Goal: Obtain resource: Obtain resource

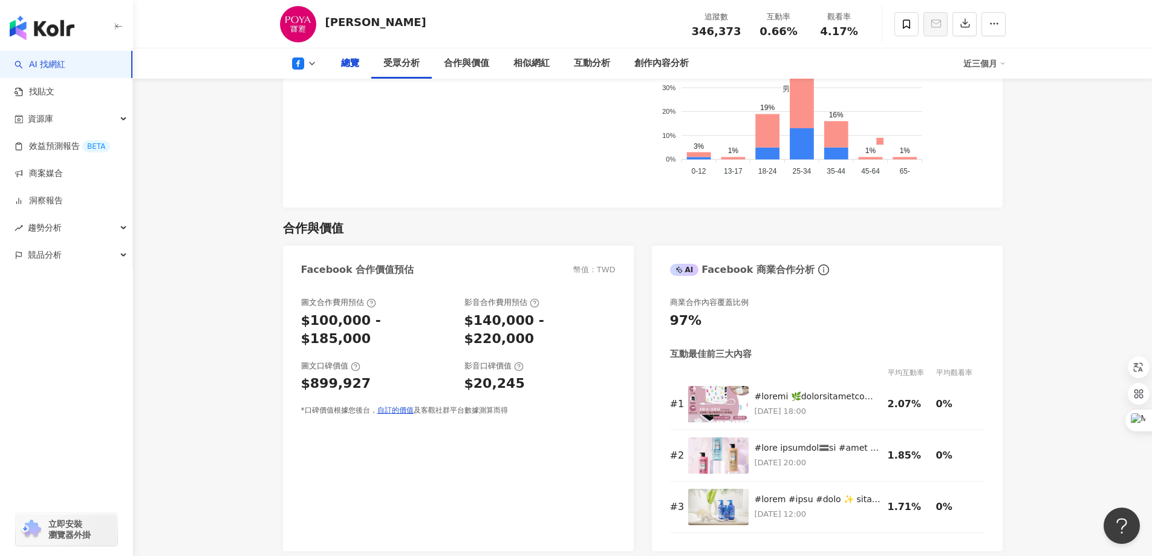
scroll to position [847, 0]
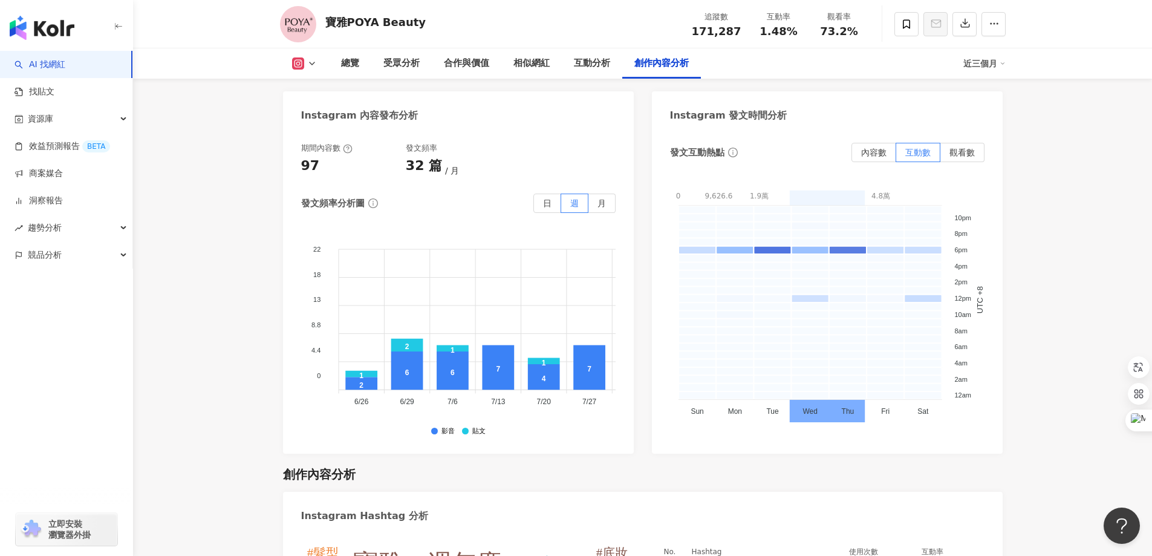
scroll to position [3700, 0]
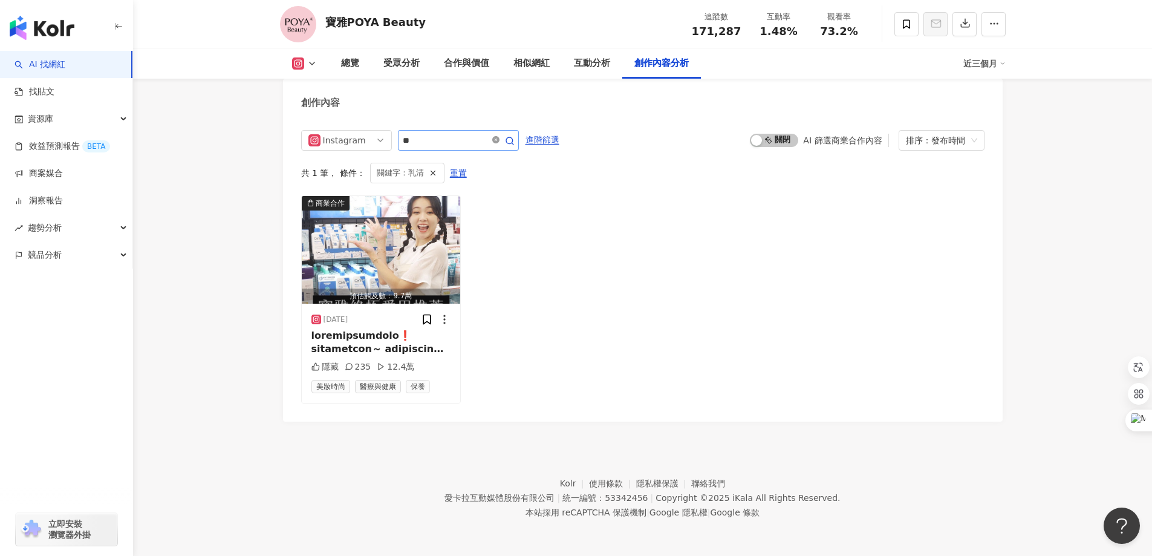
click at [500, 140] on icon "close-circle" at bounding box center [495, 139] width 7 height 7
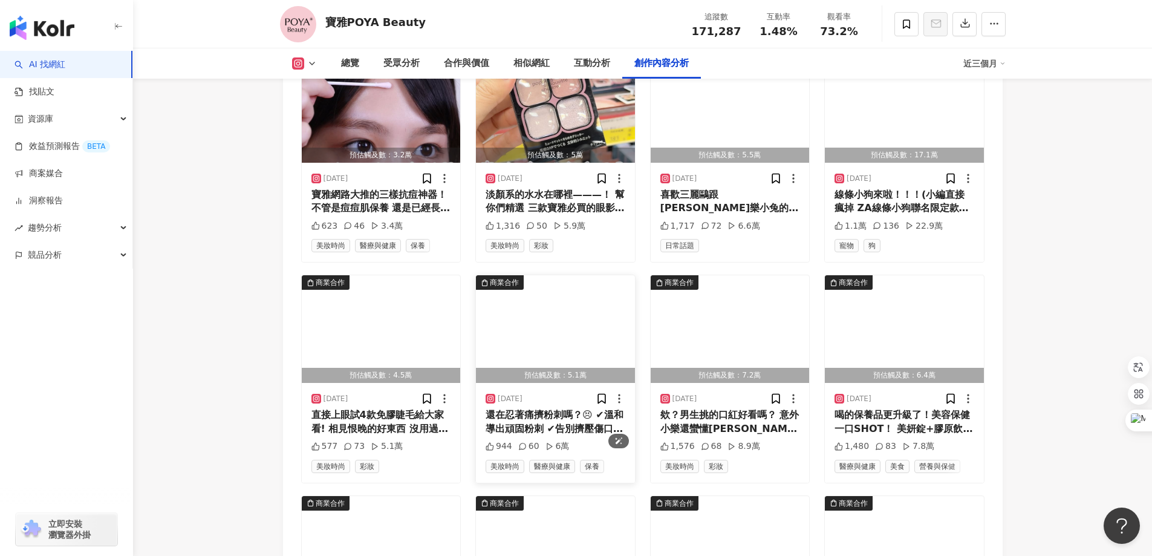
scroll to position [3700, 0]
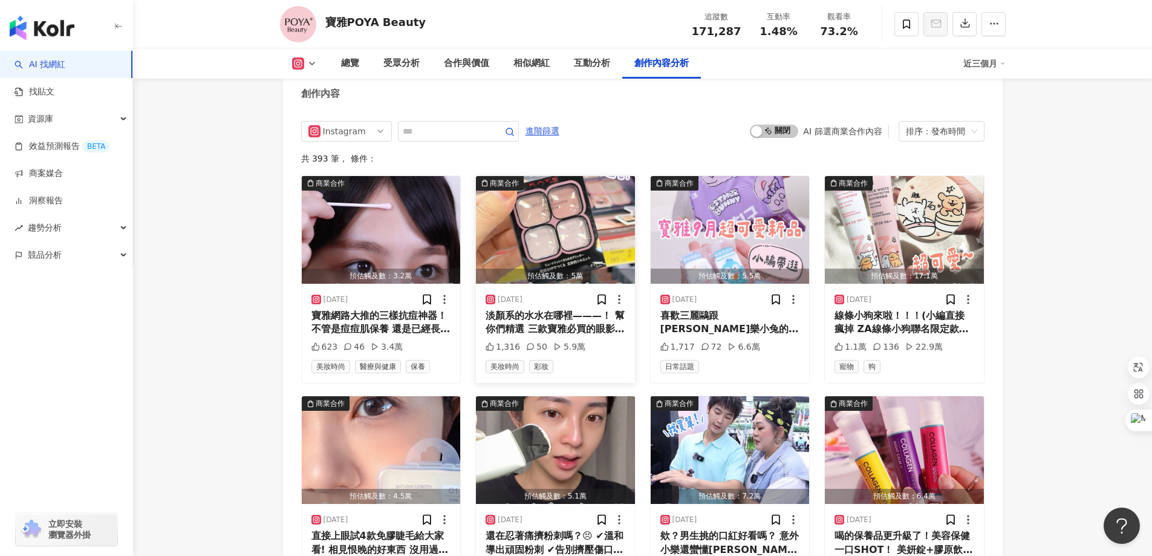
click at [535, 353] on div "50" at bounding box center [536, 347] width 21 height 12
click at [573, 332] on div "淡顏系的水水在哪裡———！ 幫你們精選 三款寶雅必買的眼影🌟 都是我的口袋名單 🤍 大地淡[PERSON_NAME]—選Visee 🤍 冷白/橄欖肌—選[PE…" at bounding box center [556, 322] width 140 height 27
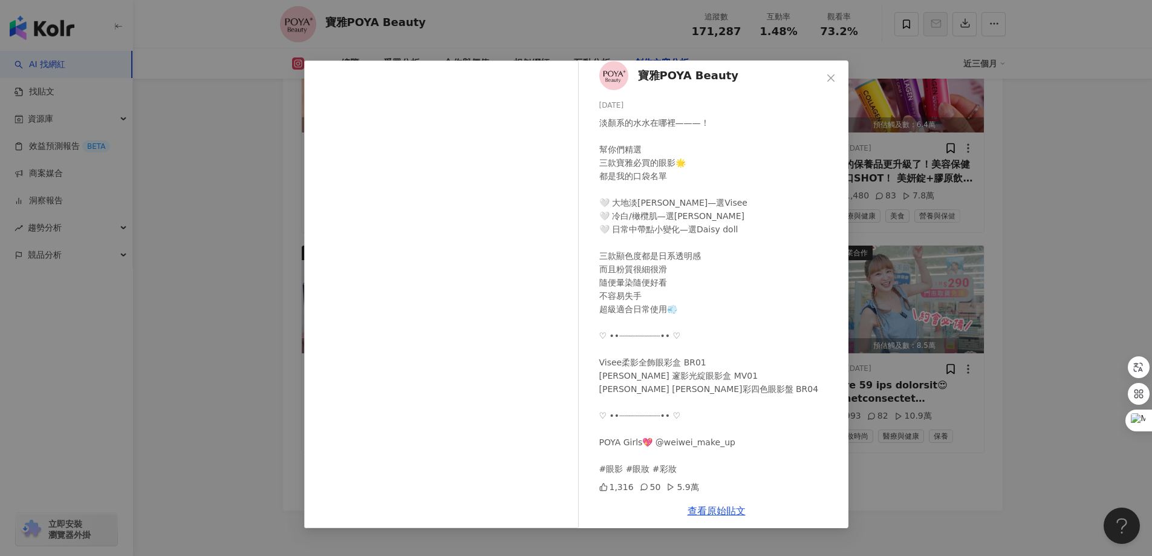
scroll to position [4169, 0]
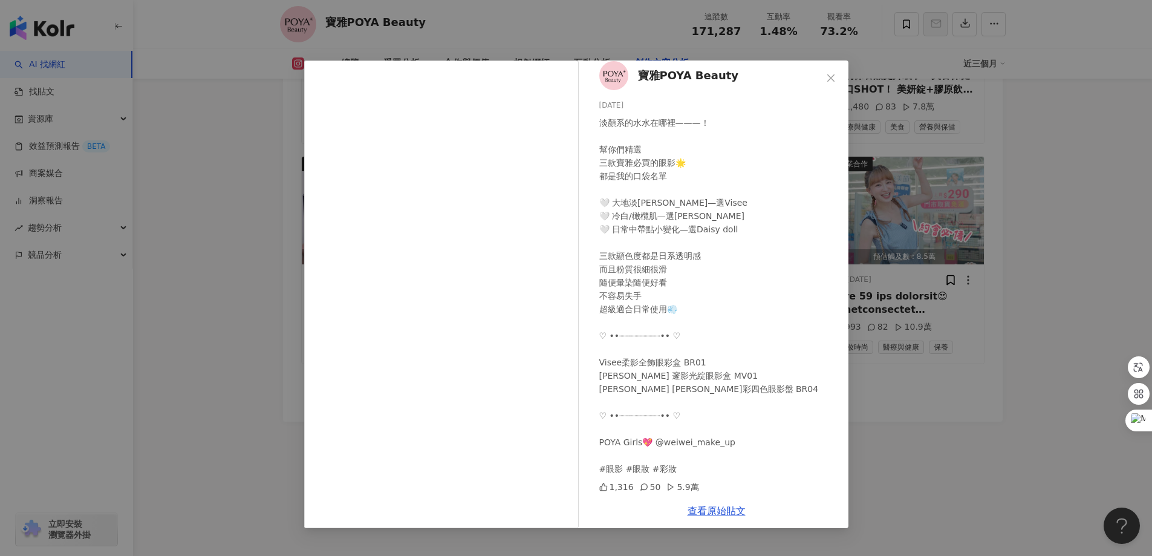
drag, startPoint x: 636, startPoint y: 483, endPoint x: 640, endPoint y: 489, distance: 7.4
click at [638, 488] on div "1,316 50 5.9萬" at bounding box center [720, 486] width 240 height 13
drag, startPoint x: 642, startPoint y: 489, endPoint x: 747, endPoint y: 513, distance: 106.7
click at [642, 489] on icon at bounding box center [644, 487] width 7 height 7
drag, startPoint x: 722, startPoint y: 509, endPoint x: 784, endPoint y: 279, distance: 238.0
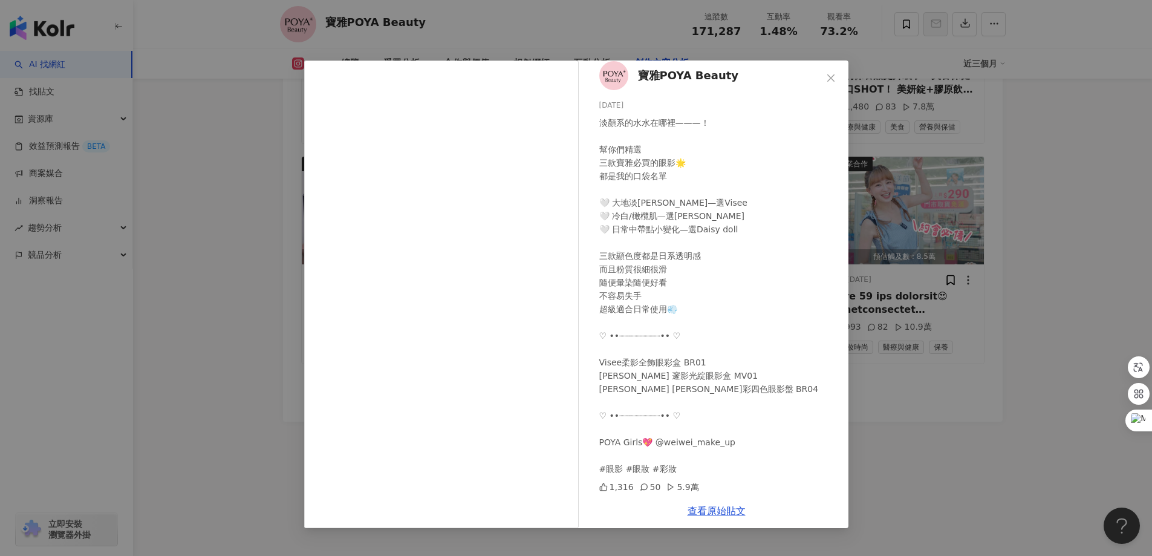
click at [722, 510] on link "查看原始貼文" at bounding box center [717, 510] width 58 height 11
click at [829, 80] on icon "close" at bounding box center [831, 77] width 7 height 7
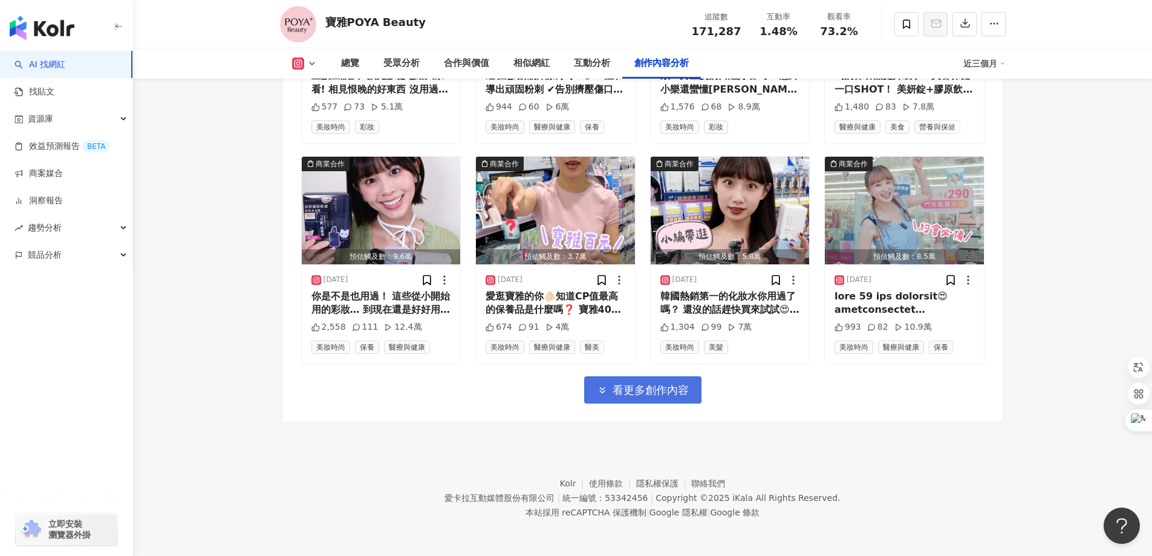
click at [605, 392] on icon "button" at bounding box center [602, 390] width 11 height 11
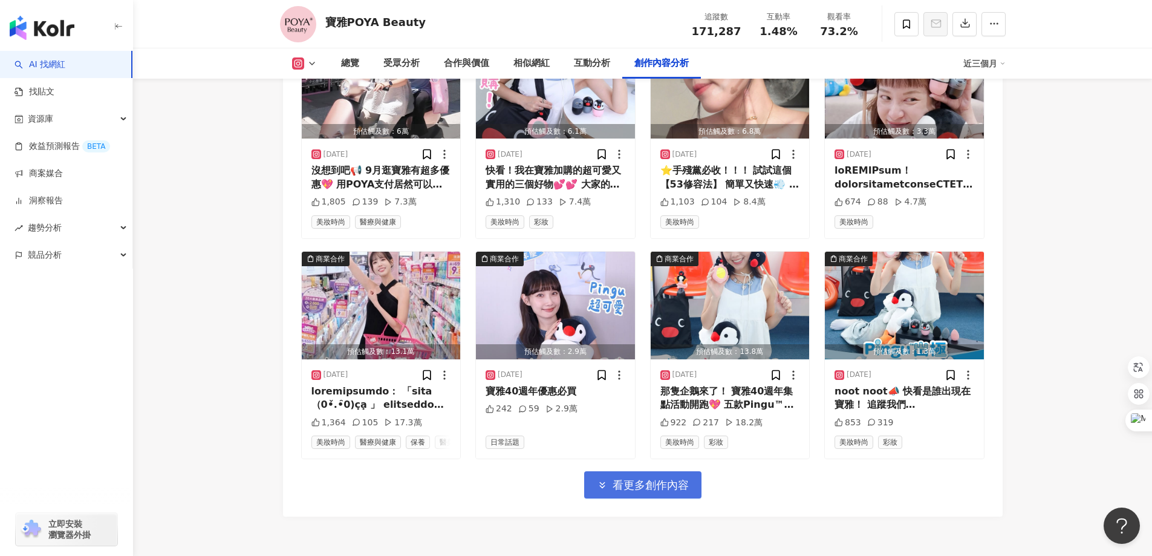
scroll to position [4719, 0]
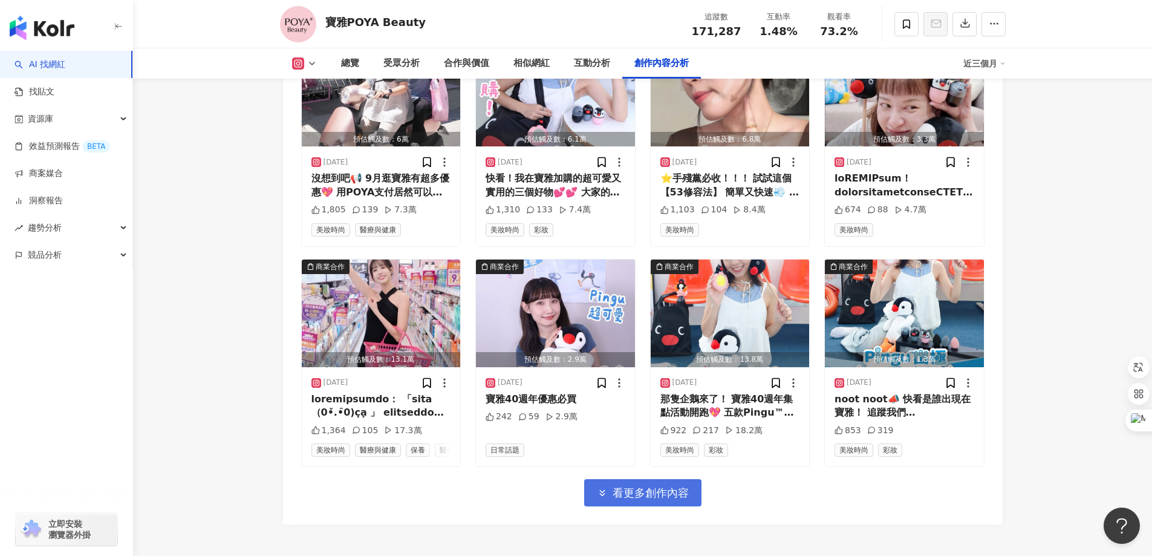
click at [685, 500] on span "看更多創作內容" at bounding box center [651, 492] width 76 height 13
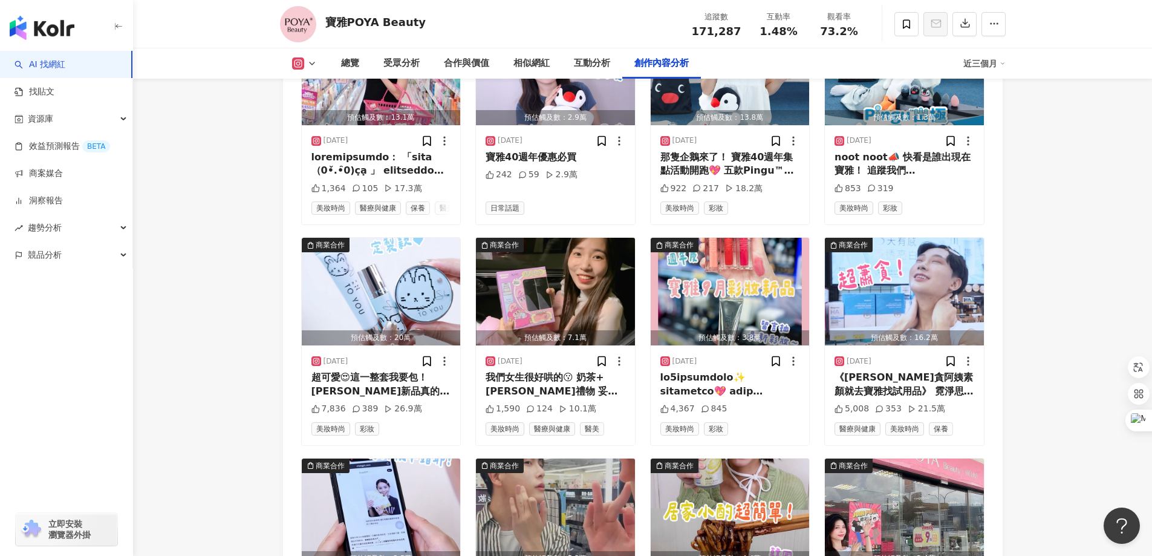
scroll to position [5142, 0]
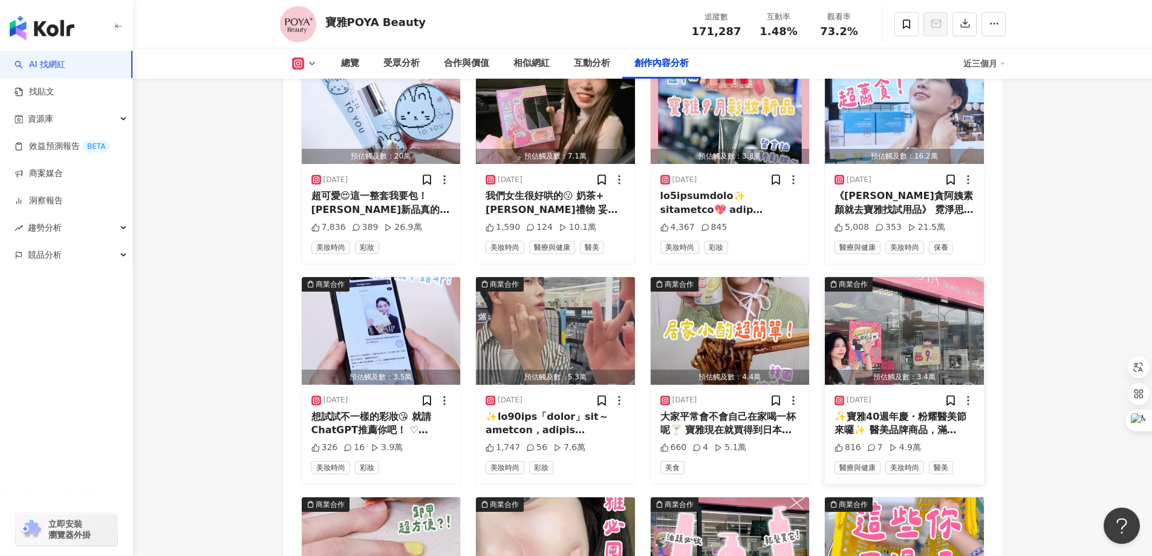
click at [901, 437] on div "✨寶雅40週年慶・粉耀醫美節來囉✨ 醫美品牌商品，滿$2,500送$600現金折價券! 9/13前再加碼$200 會不會太划算~ - 這次我帶回兩個我的私藏輕…" at bounding box center [905, 423] width 140 height 27
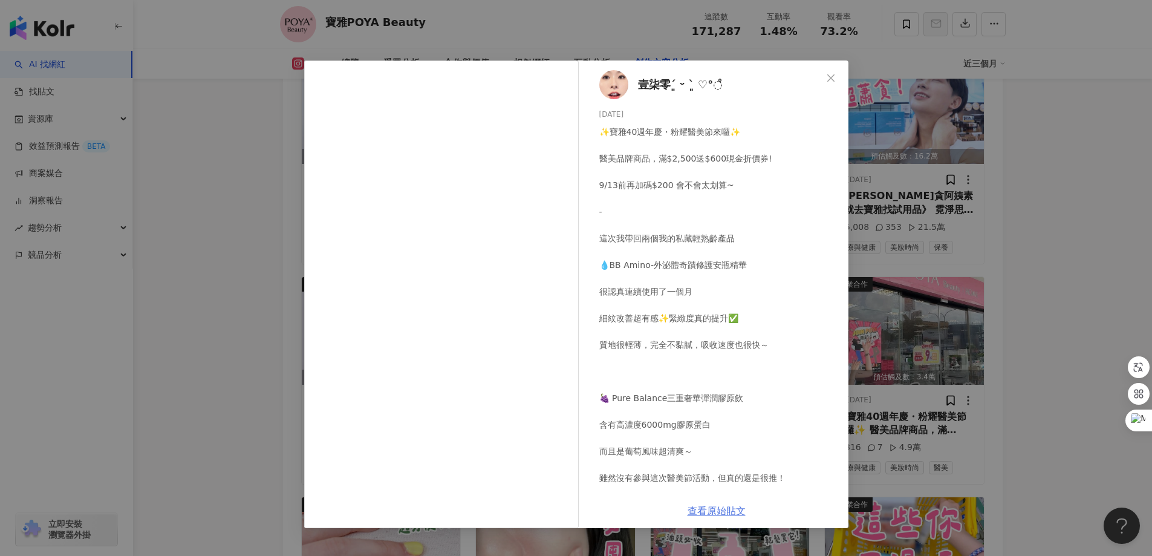
click at [717, 511] on link "查看原始貼文" at bounding box center [717, 510] width 58 height 11
click at [833, 75] on icon "close" at bounding box center [831, 78] width 10 height 10
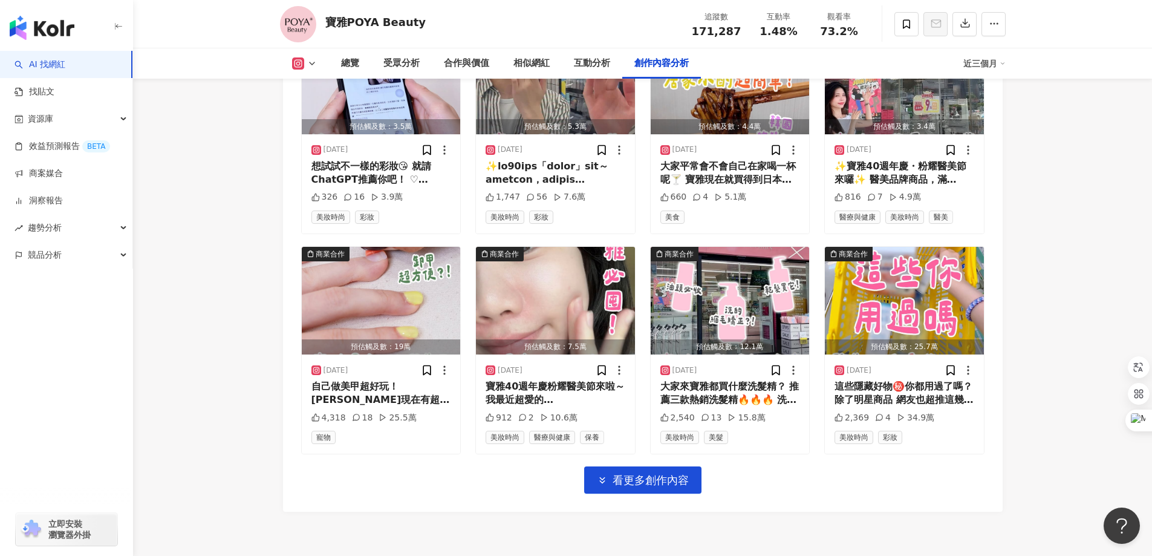
scroll to position [5501, 0]
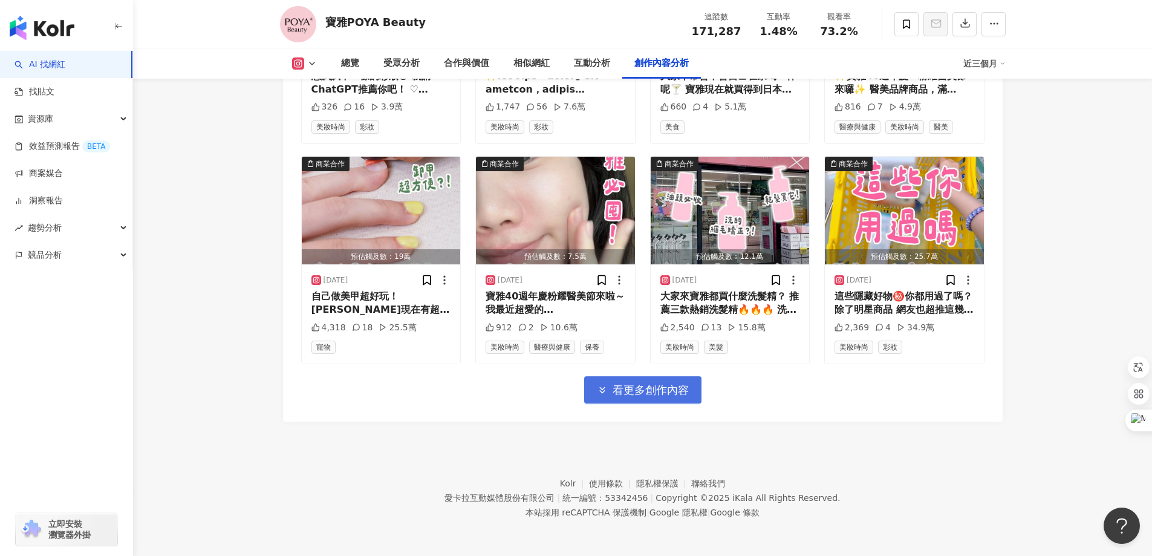
click at [659, 393] on span "看更多創作內容" at bounding box center [651, 390] width 76 height 13
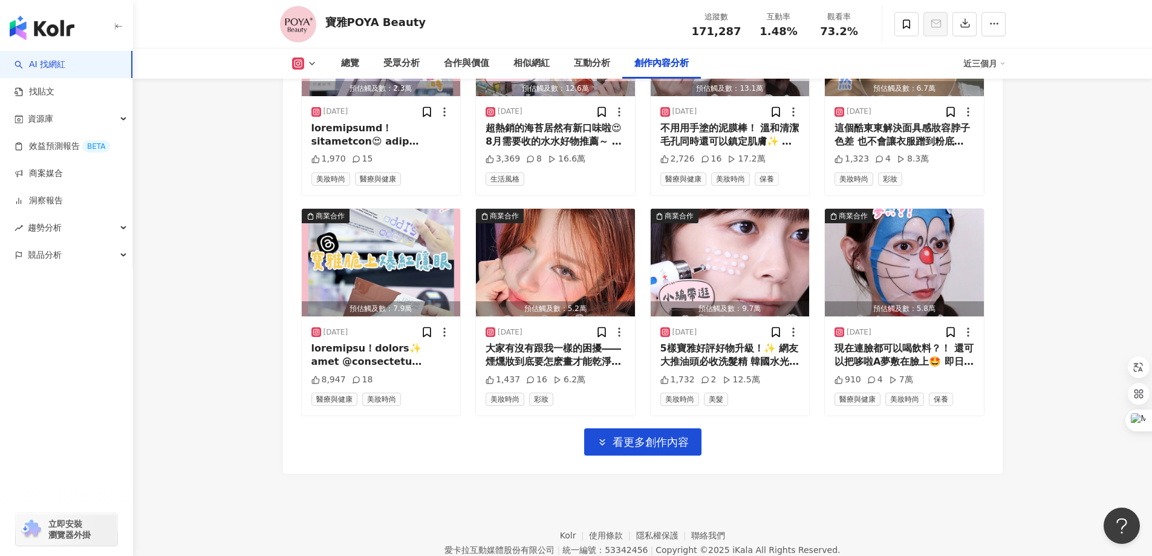
scroll to position [6106, 0]
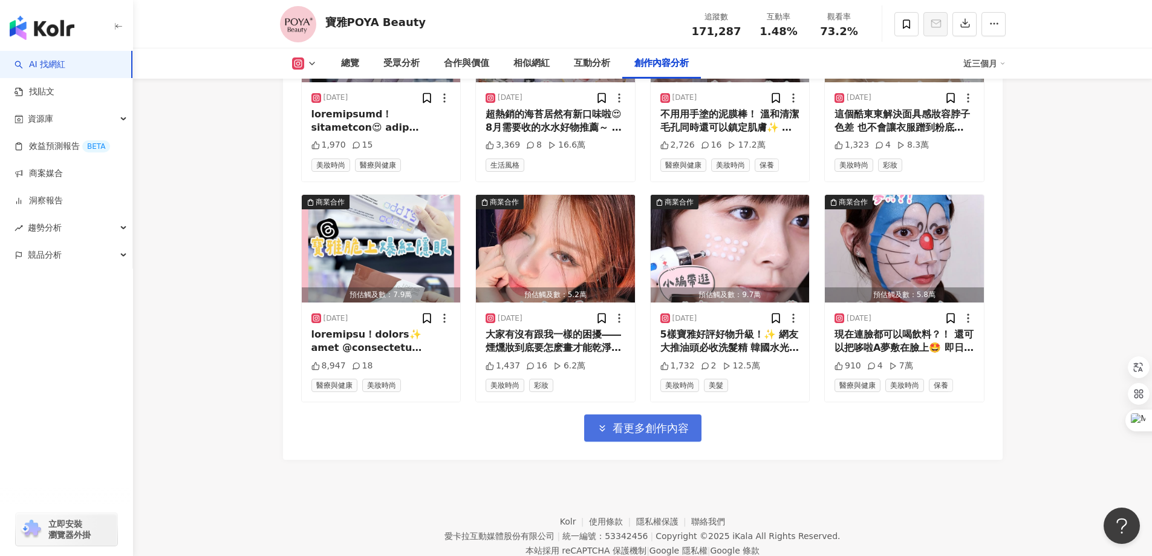
click at [668, 435] on span "看更多創作內容" at bounding box center [651, 428] width 76 height 13
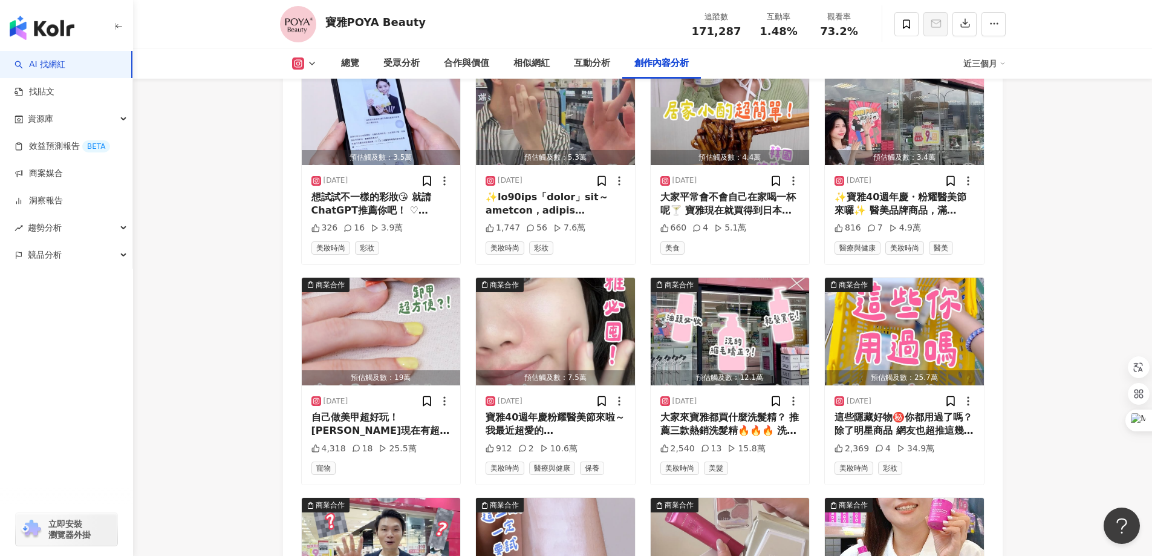
scroll to position [5138, 0]
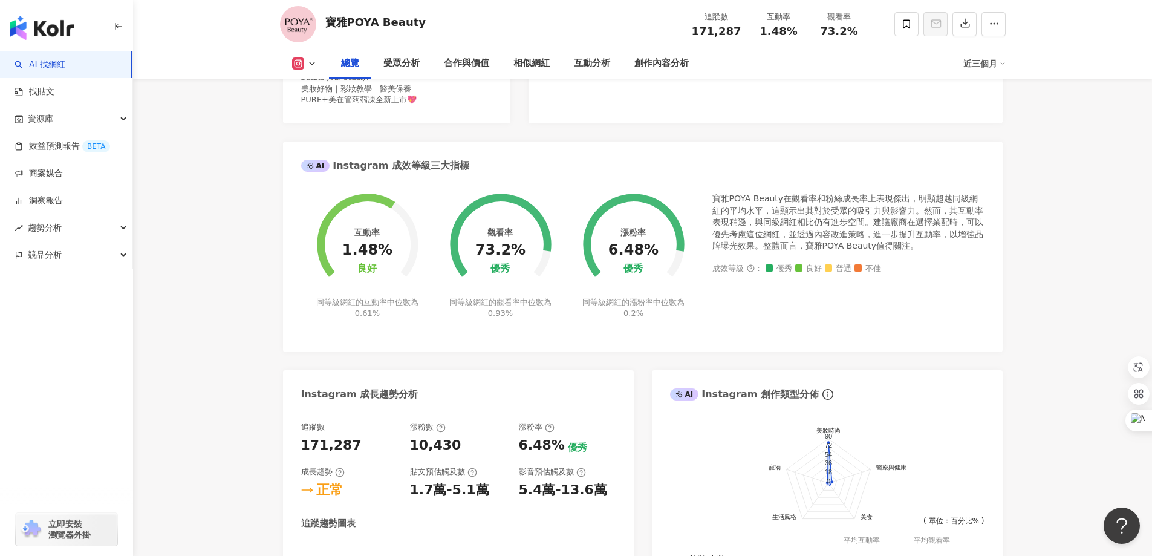
scroll to position [56, 0]
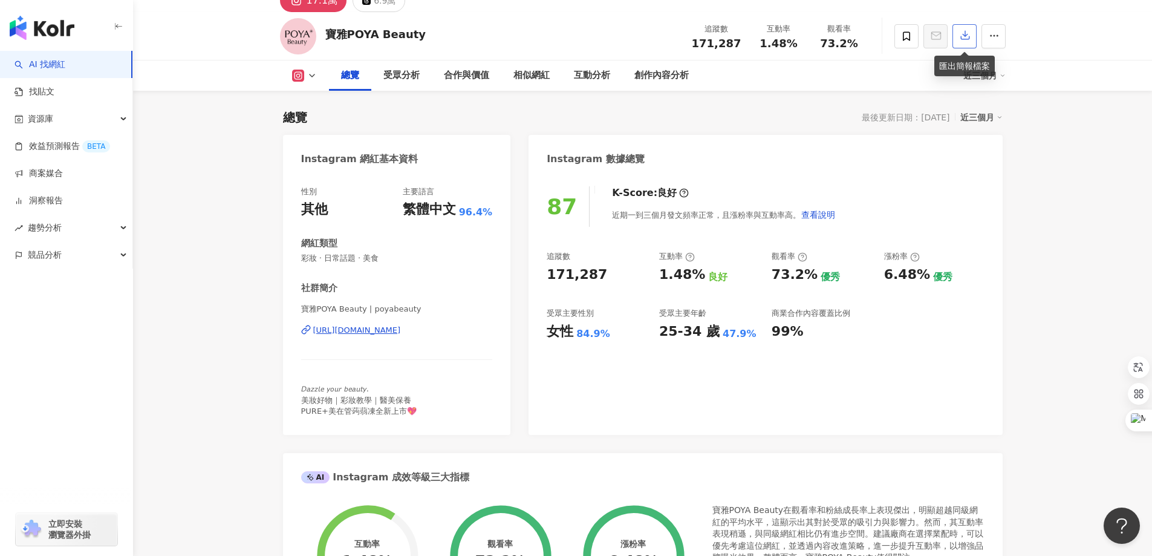
click at [967, 35] on icon "button" at bounding box center [965, 35] width 11 height 11
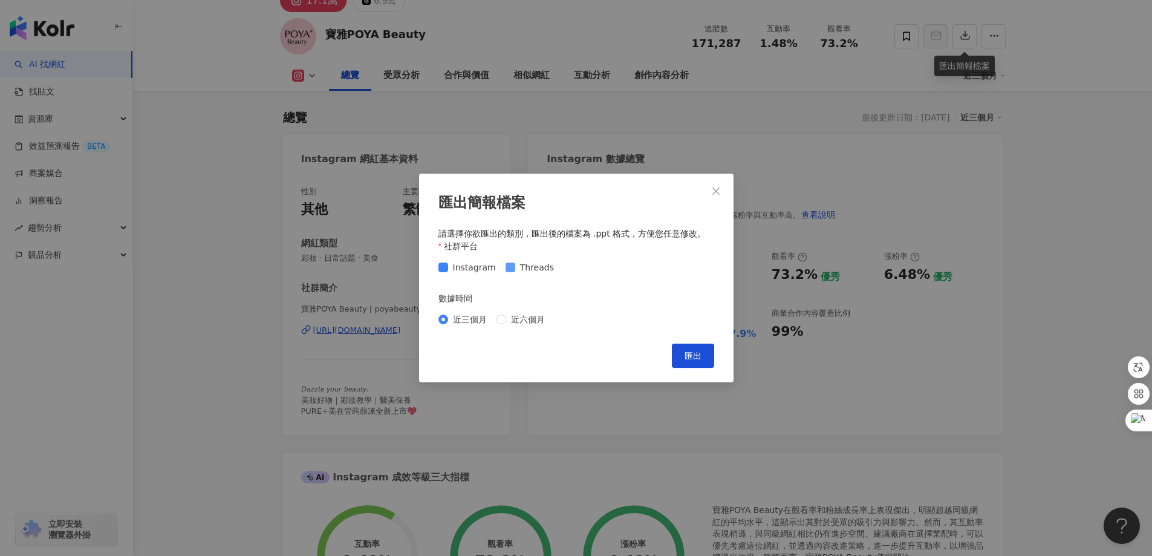
click at [535, 269] on span "Threads" at bounding box center [537, 267] width 44 height 13
drag, startPoint x: 701, startPoint y: 355, endPoint x: 838, endPoint y: 299, distance: 149.0
click at [700, 355] on span "匯出" at bounding box center [693, 356] width 17 height 10
click at [694, 361] on span "匯出" at bounding box center [693, 356] width 17 height 10
click at [990, 175] on div "匯出簡報檔案 請選擇你欲匯出的類別，匯出後的檔案為 .ppt 格式，方便您任意修改。 社群平台 Instagram Threads 數據時間 近三個月 近六個…" at bounding box center [576, 278] width 1152 height 556
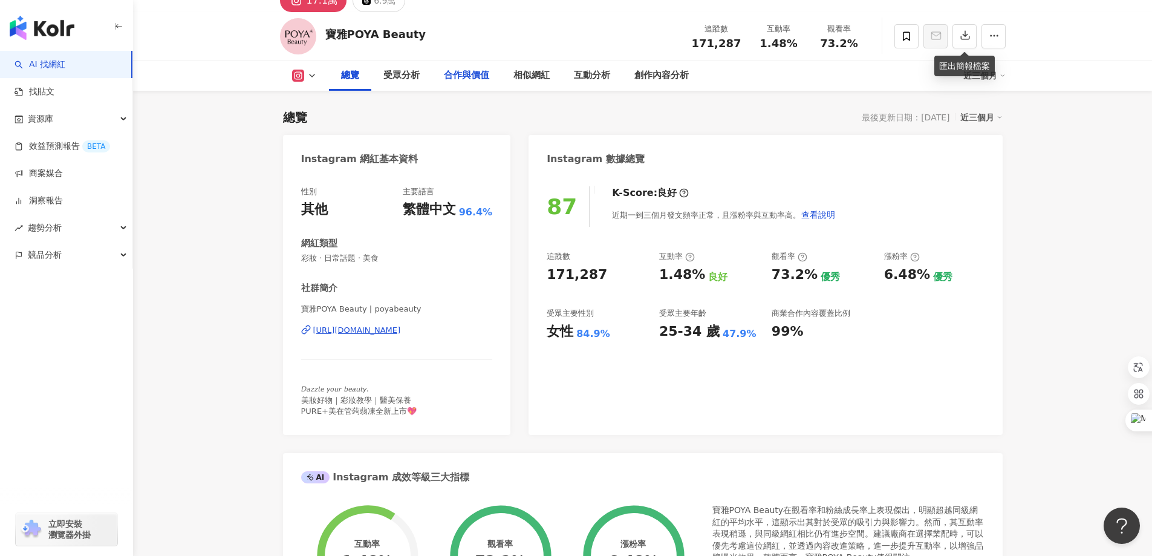
click at [486, 72] on div "合作與價值" at bounding box center [466, 75] width 45 height 15
